Goal: Transaction & Acquisition: Subscribe to service/newsletter

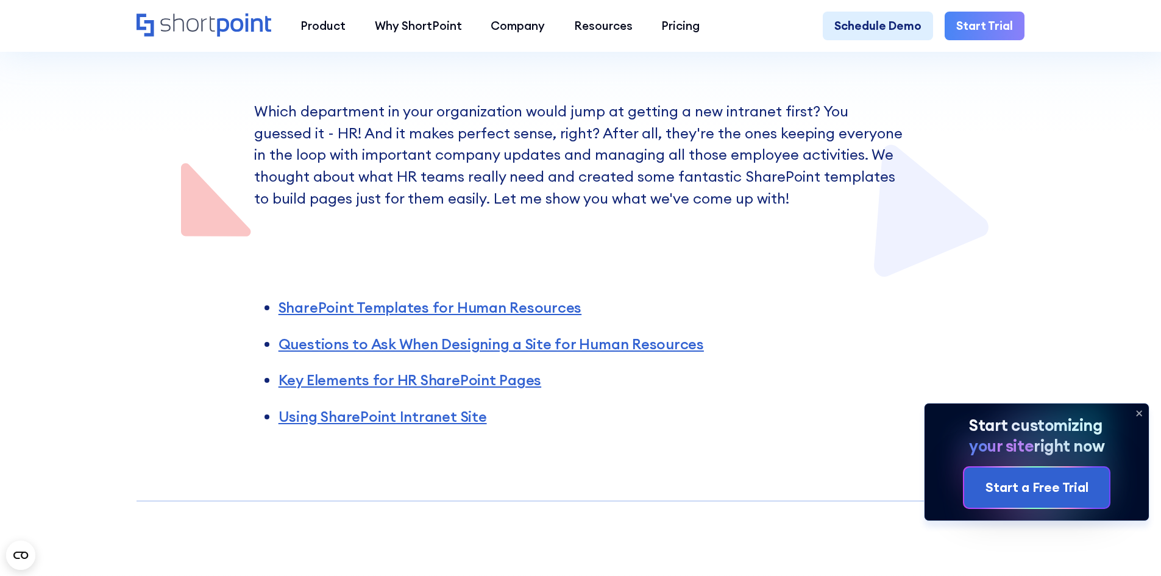
scroll to position [305, 0]
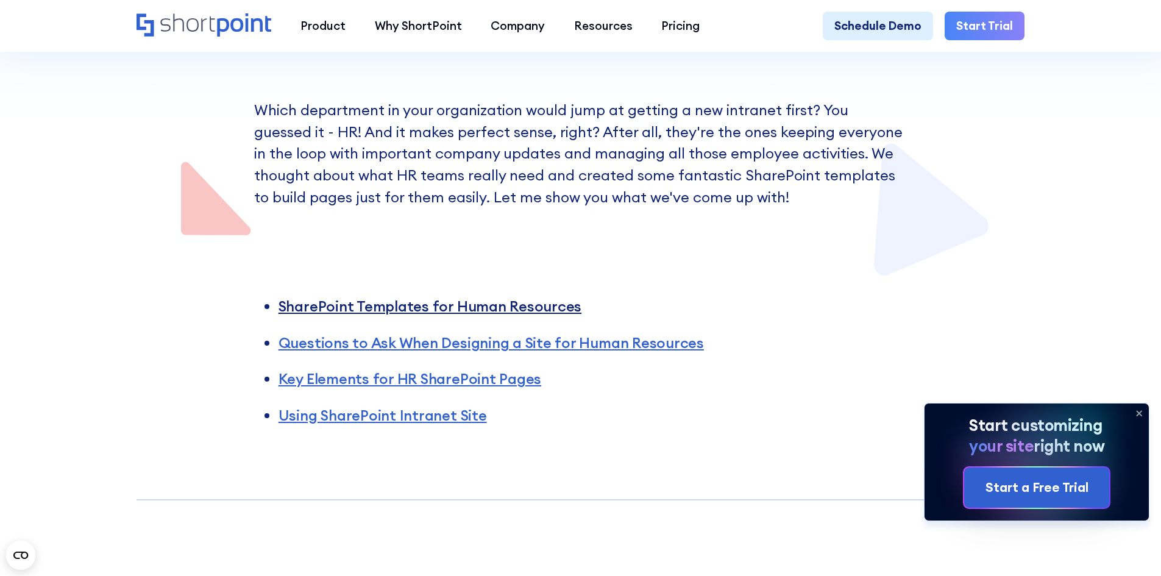
click at [333, 310] on link "SharePoint Templates for Human Resources" at bounding box center [430, 306] width 303 height 18
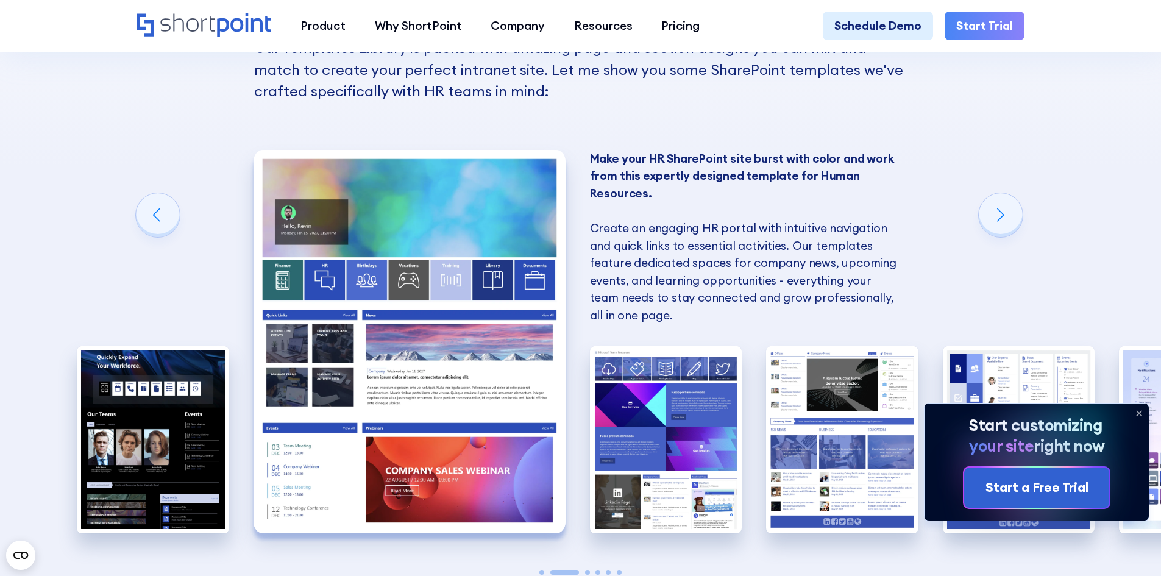
scroll to position [1098, 0]
click at [492, 228] on img "2 / 6" at bounding box center [410, 340] width 312 height 383
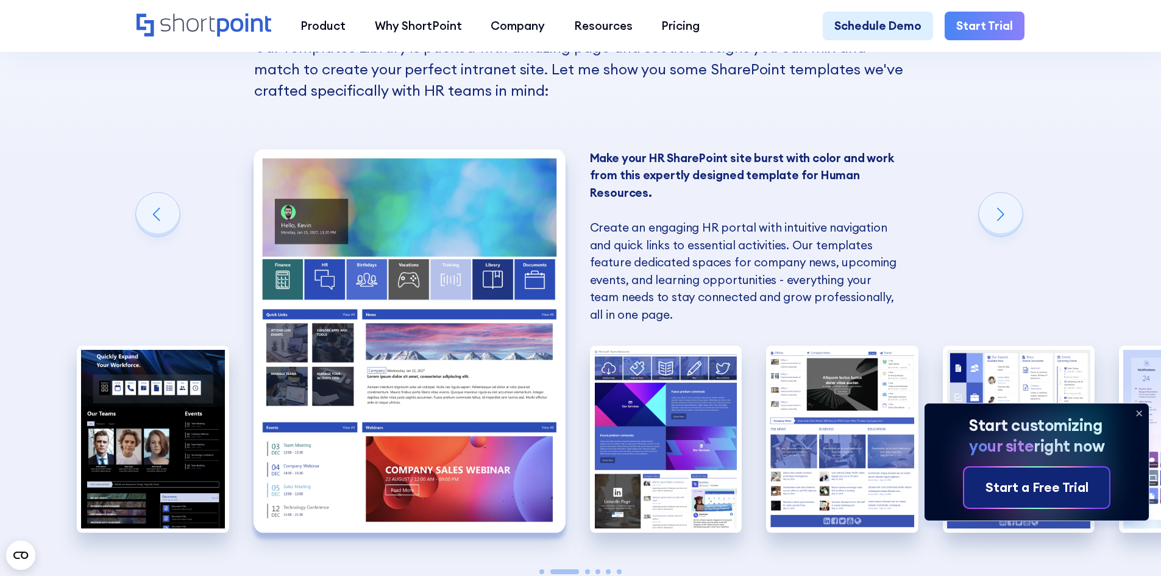
click at [1035, 484] on div "Start a Free Trial" at bounding box center [1036, 488] width 103 height 20
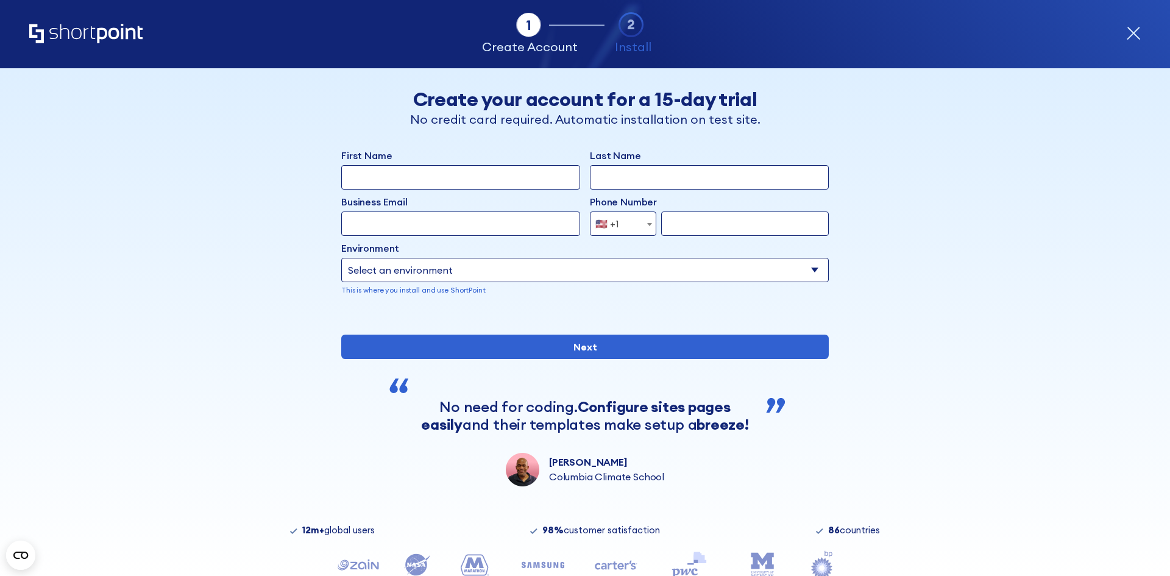
click at [355, 176] on input "First Name" at bounding box center [460, 177] width 239 height 24
type input "Girvan"
type input "Gray"
type input "H"
type input "[EMAIL_ADDRESS][DOMAIN_NAME]"
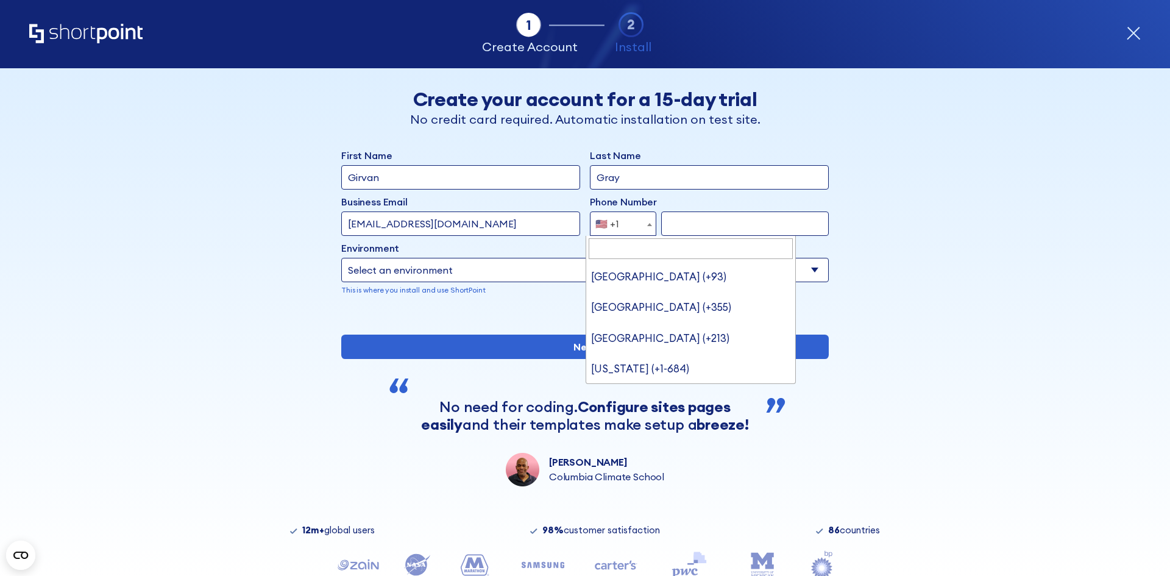
click at [647, 224] on b "form" at bounding box center [649, 224] width 5 height 3
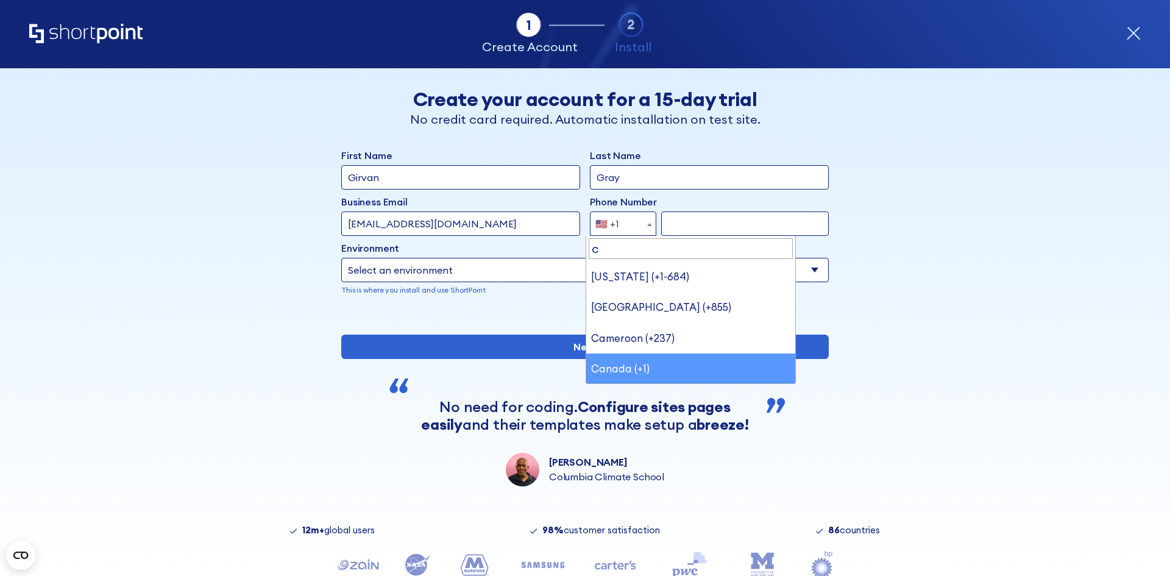
type input "c"
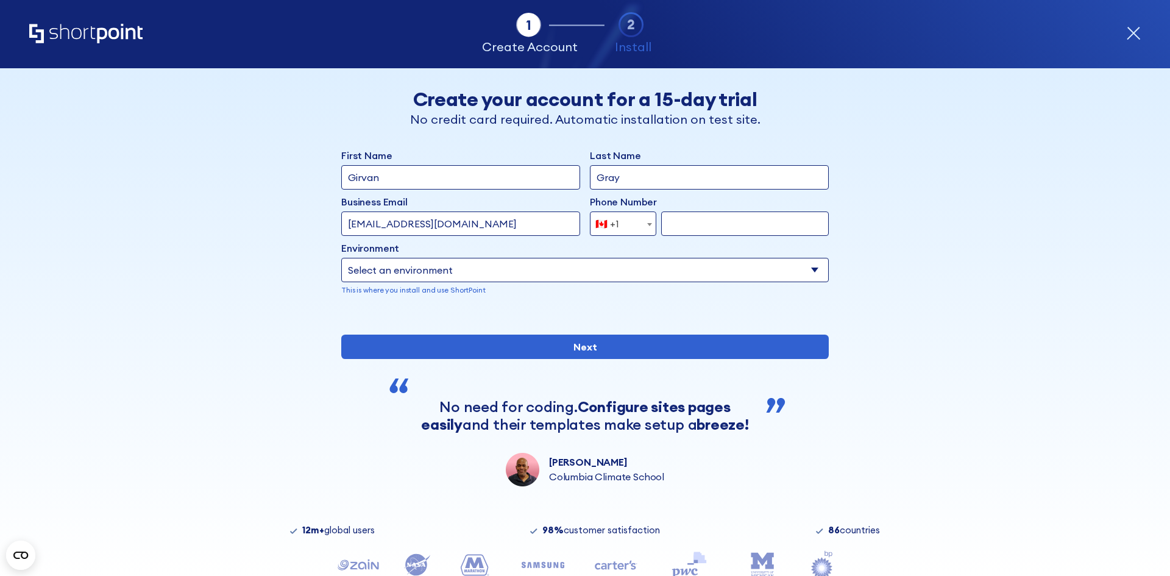
click at [675, 225] on input "form" at bounding box center [745, 223] width 168 height 24
type input "416-918-2584"
click at [492, 268] on select "Select an environment Microsoft 365 SharePoint Online SharePoint 2019 (On-Premi…" at bounding box center [585, 270] width 488 height 24
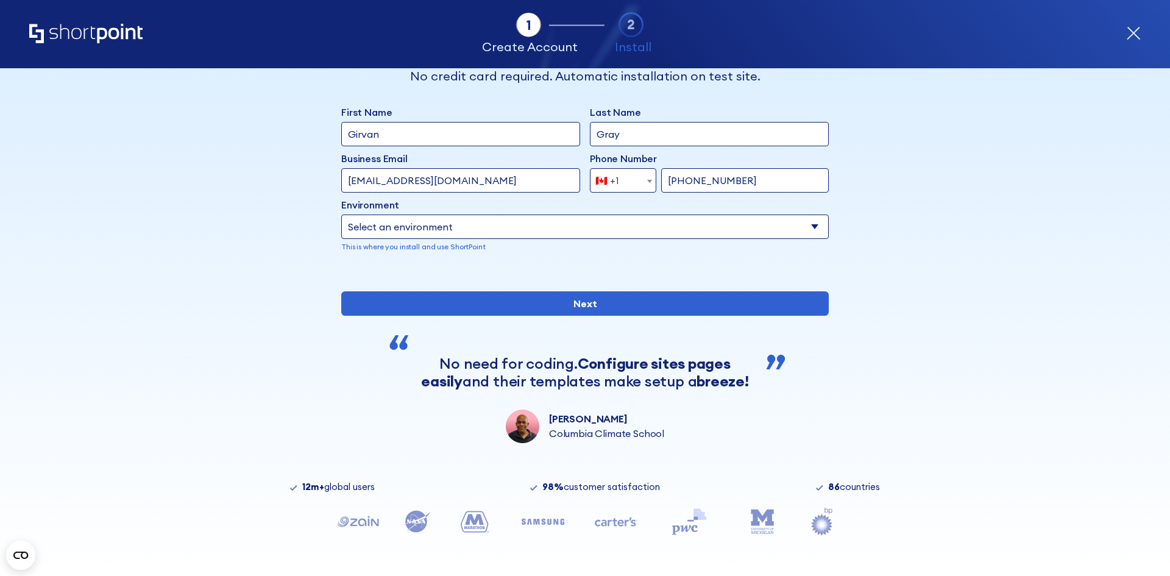
scroll to position [61, 0]
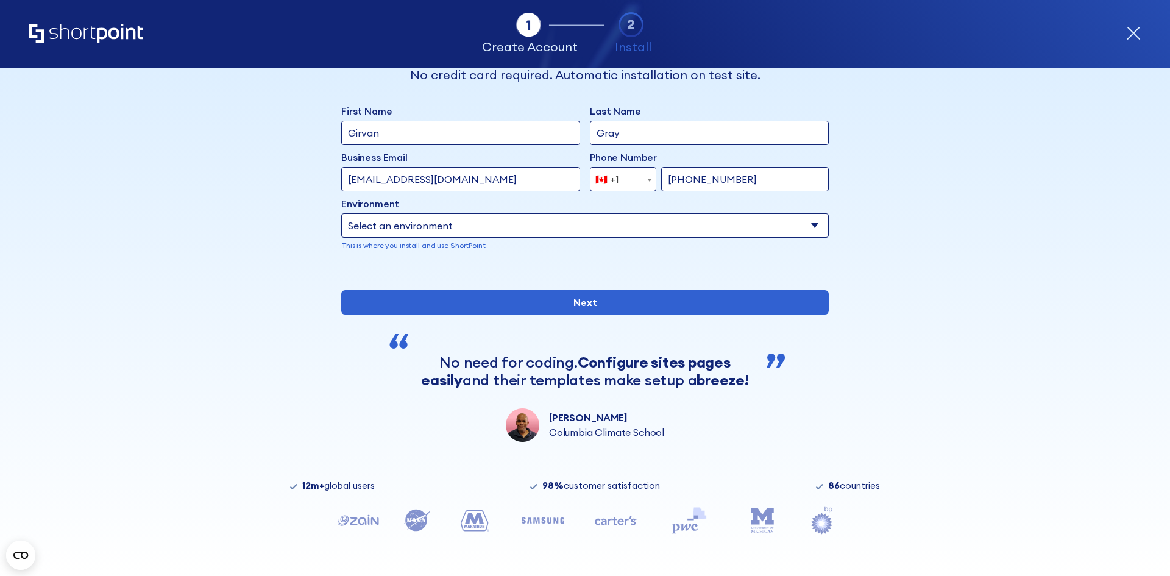
click at [815, 213] on select "Select an environment Microsoft 365 SharePoint Online SharePoint 2019 (On-Premi…" at bounding box center [585, 225] width 488 height 24
select select "SharePoint 2019 (On-Premise)"
click at [341, 213] on select "Select an environment Microsoft 365 SharePoint Online SharePoint 2019 (On-Premi…" at bounding box center [585, 225] width 488 height 24
click at [944, 300] on div "Back Back Create your account for a 15-day trial No credit card required. Autom…" at bounding box center [585, 233] width 746 height 418
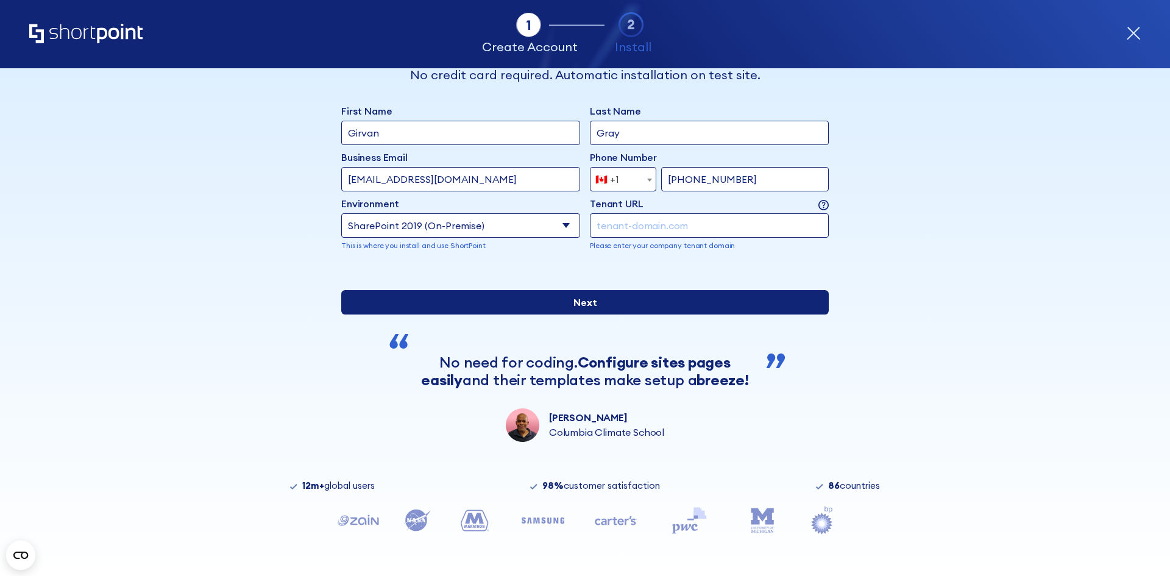
click at [539, 314] on input "Next" at bounding box center [585, 302] width 488 height 24
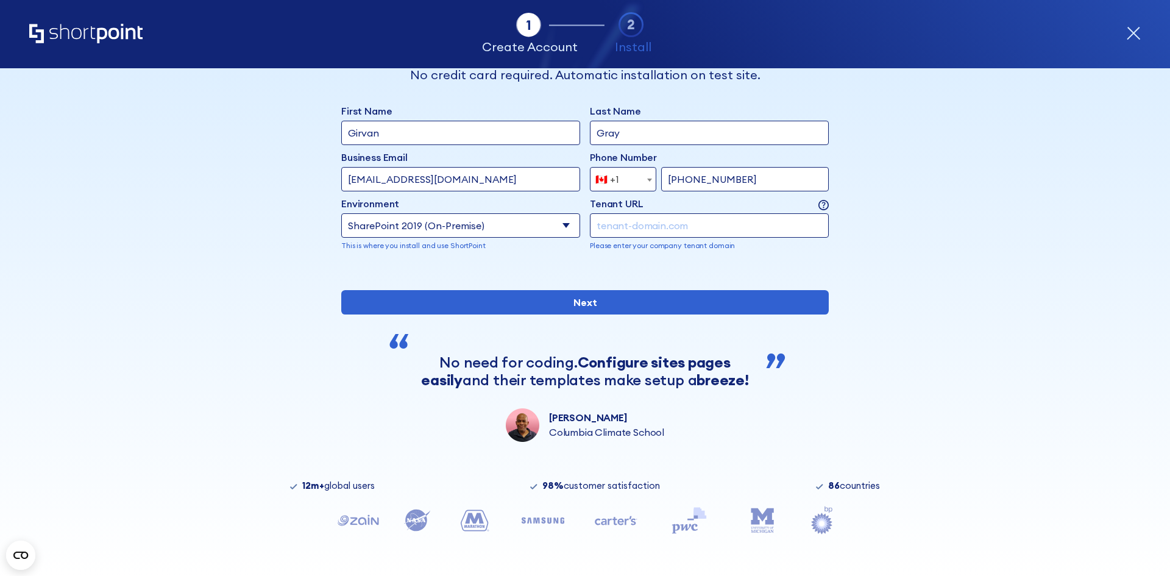
click at [621, 213] on input "form" at bounding box center [709, 225] width 239 height 24
type input "Z"
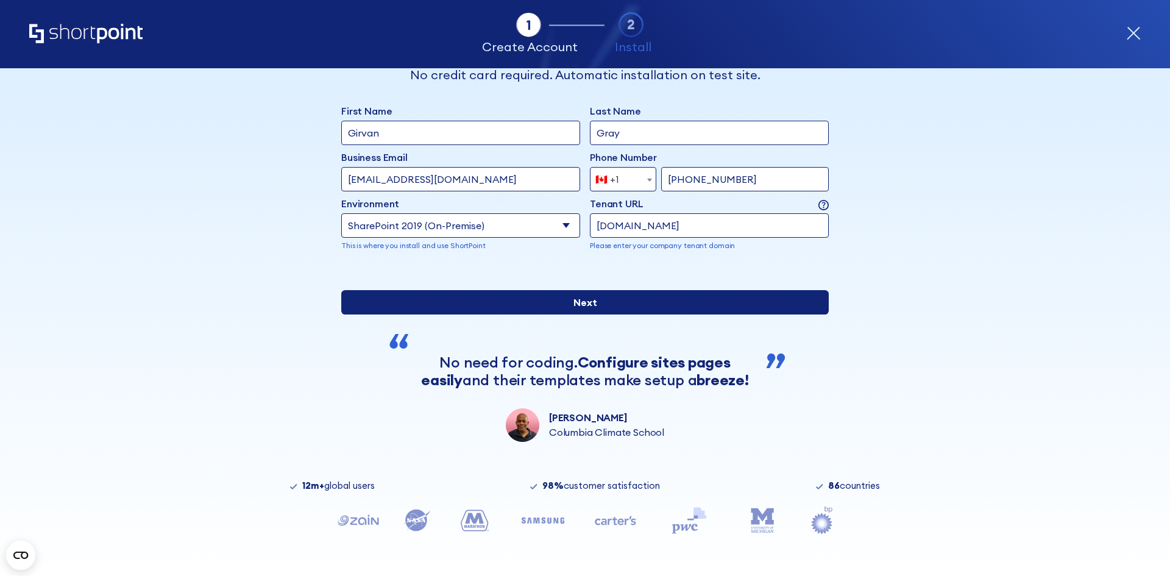
type input "[DOMAIN_NAME]"
click at [572, 314] on input "Next" at bounding box center [585, 302] width 488 height 24
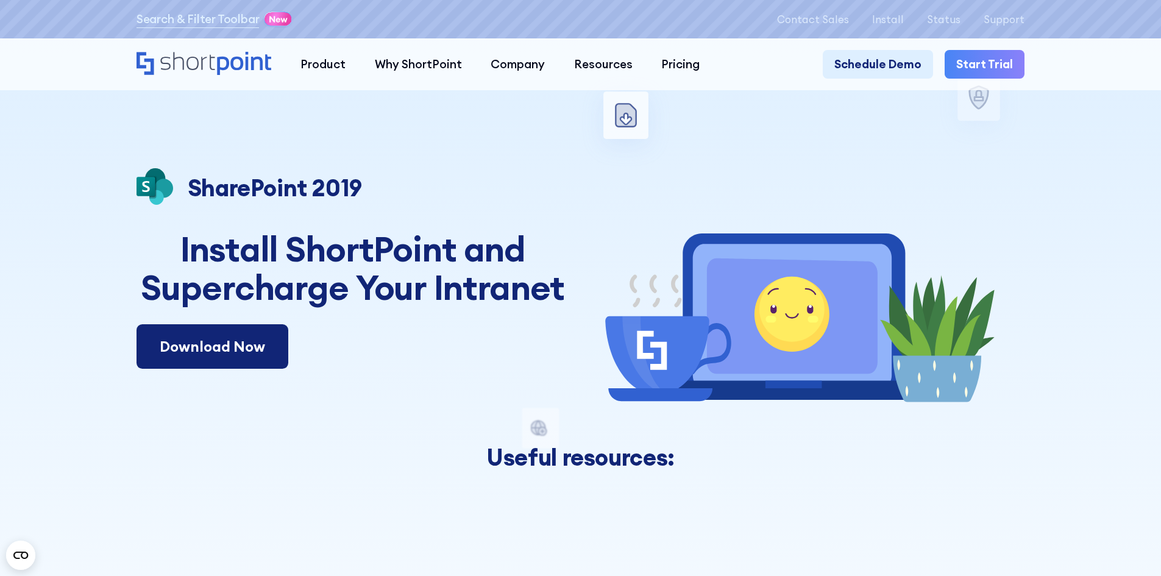
click at [194, 344] on link "Download Now" at bounding box center [213, 346] width 152 height 45
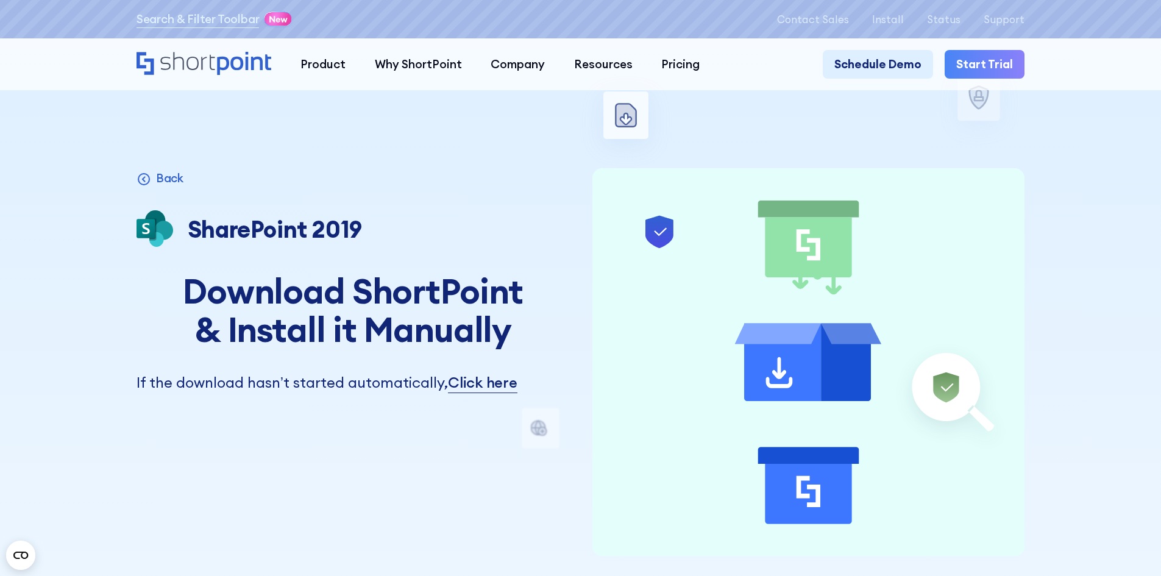
click at [502, 385] on link "Click here" at bounding box center [482, 383] width 69 height 22
